Goal: Task Accomplishment & Management: Use online tool/utility

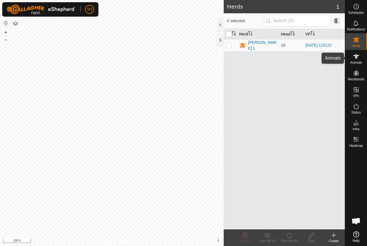
click at [359, 59] on icon at bounding box center [356, 56] width 7 height 7
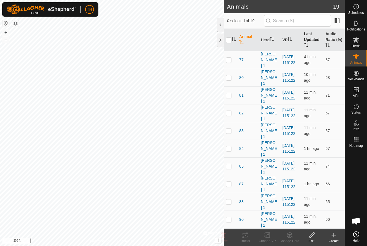
click at [311, 37] on th "Last Updated" at bounding box center [313, 40] width 22 height 22
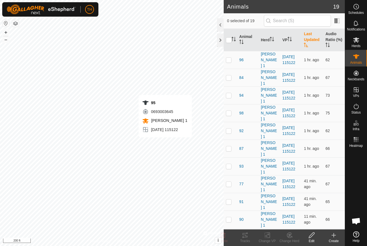
checkbox input "true"
click at [245, 235] on icon at bounding box center [244, 235] width 5 height 4
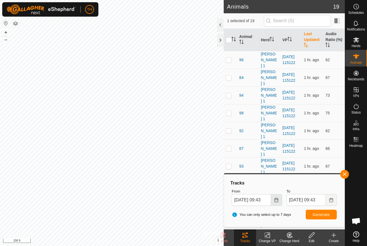
click at [276, 199] on icon "Choose Date" at bounding box center [276, 200] width 4 height 4
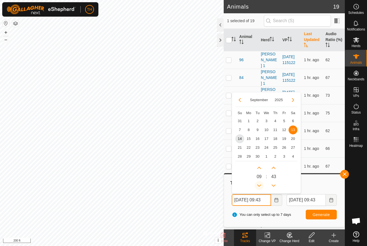
click at [260, 185] on icon "Previous Hour" at bounding box center [259, 185] width 4 height 4
click at [260, 185] on button "Previous Hour" at bounding box center [259, 185] width 9 height 9
click at [260, 185] on icon "Previous Hour" at bounding box center [259, 185] width 4 height 4
click at [293, 130] on span "13" at bounding box center [293, 130] width 9 height 9
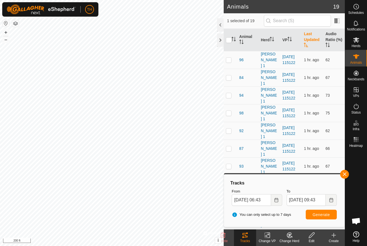
click at [317, 213] on span "Generate" at bounding box center [321, 215] width 17 height 4
click at [277, 200] on icon "Choose Date" at bounding box center [276, 200] width 4 height 4
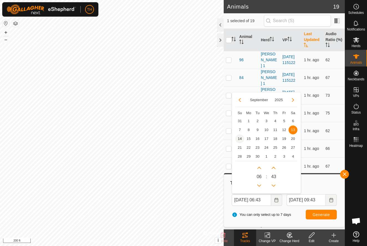
click at [239, 139] on span "14" at bounding box center [239, 138] width 9 height 9
type input "[DATE] 06:43"
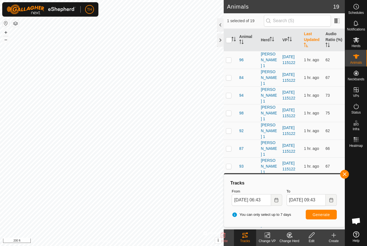
click at [321, 215] on span "Generate" at bounding box center [321, 215] width 17 height 4
click at [223, 40] on div at bounding box center [220, 40] width 7 height 13
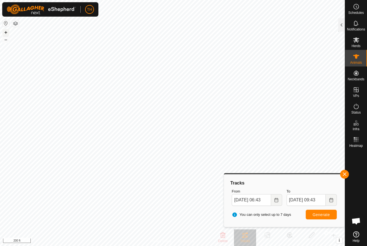
click at [5, 32] on button "+" at bounding box center [5, 32] width 7 height 7
click at [344, 174] on span "button" at bounding box center [344, 174] width 4 height 4
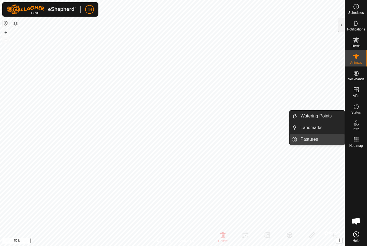
click at [315, 139] on link "Pastures" at bounding box center [320, 139] width 47 height 11
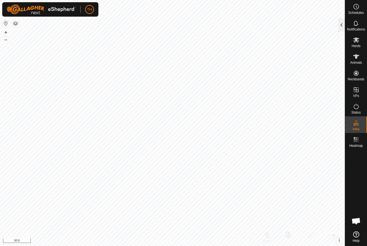
click at [343, 24] on div at bounding box center [341, 24] width 7 height 13
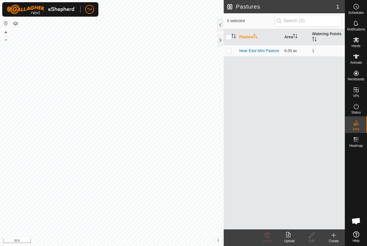
click at [334, 236] on icon at bounding box center [334, 235] width 0 height 4
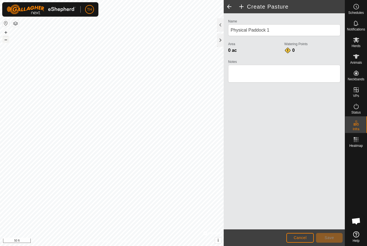
click at [4, 39] on button "–" at bounding box center [5, 39] width 7 height 7
click at [7, 32] on button "+" at bounding box center [5, 32] width 7 height 7
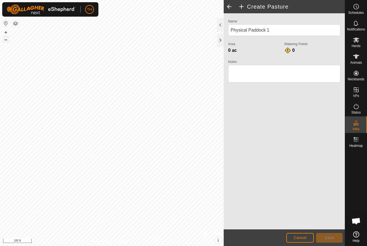
click at [6, 40] on button "–" at bounding box center [5, 39] width 7 height 7
click at [6, 33] on button "+" at bounding box center [5, 32] width 7 height 7
click at [297, 239] on span "Cancel" at bounding box center [299, 238] width 13 height 4
